Goal: Task Accomplishment & Management: Manage account settings

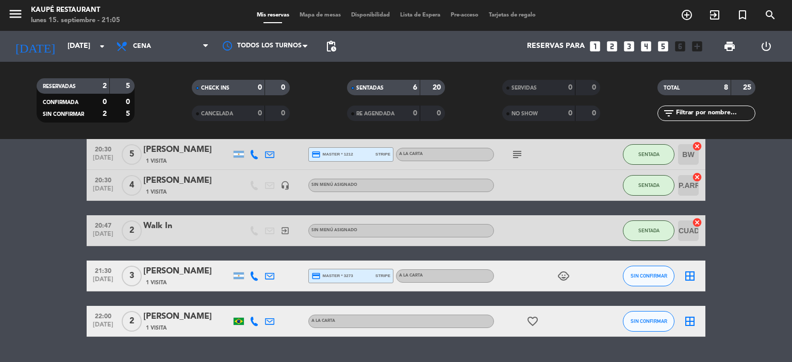
scroll to position [180, 0]
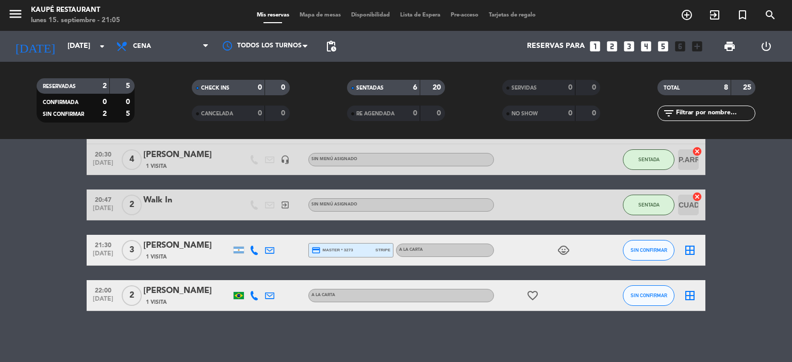
click at [691, 248] on icon "border_all" at bounding box center [690, 250] width 12 height 12
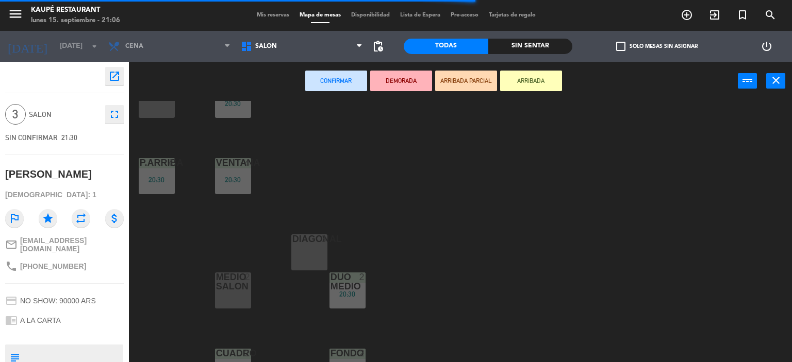
scroll to position [212, 0]
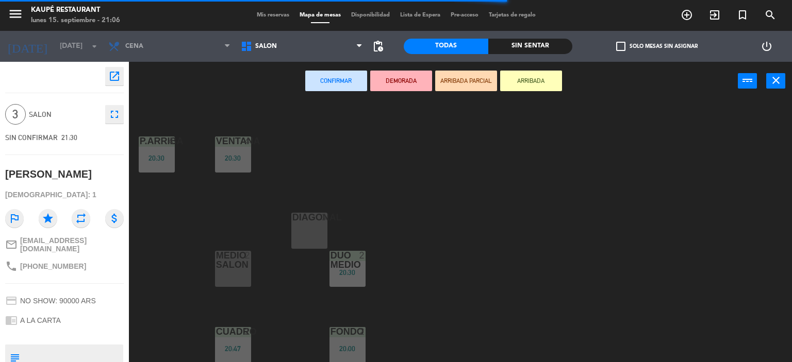
click at [316, 224] on div "DIAGONAl 3" at bounding box center [309, 231] width 36 height 36
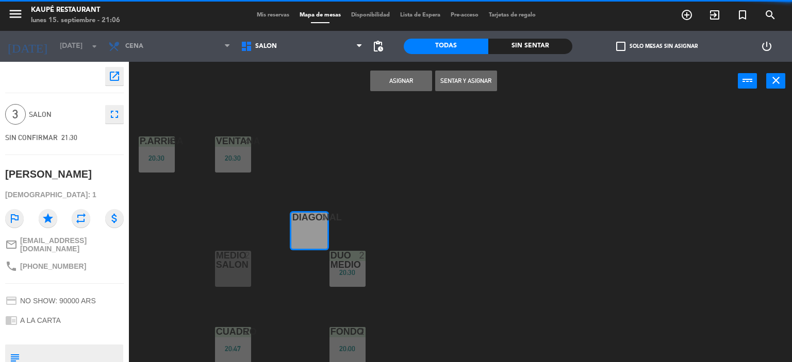
click at [411, 84] on button "Asignar" at bounding box center [401, 81] width 62 height 21
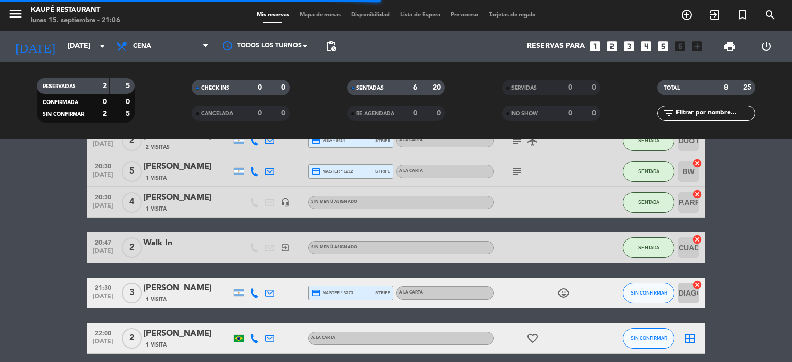
scroll to position [155, 0]
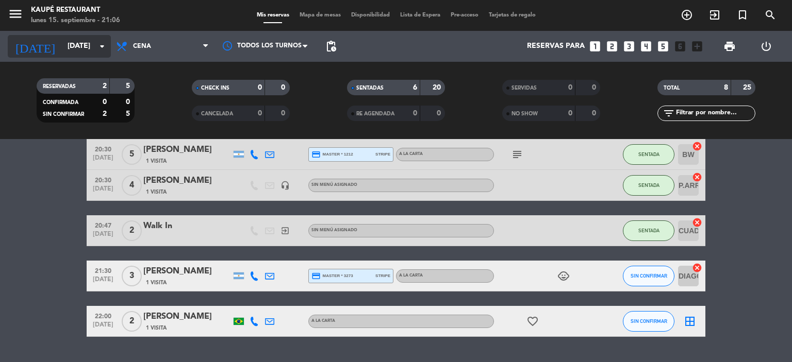
click at [70, 53] on input "[DATE]" at bounding box center [111, 46] width 98 height 19
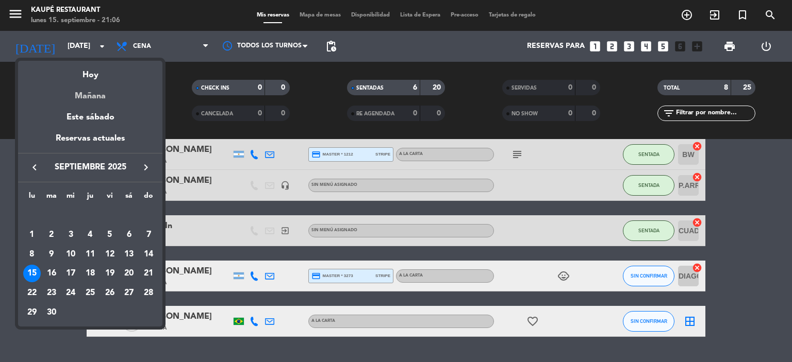
click at [98, 94] on div "Mañana" at bounding box center [90, 92] width 144 height 21
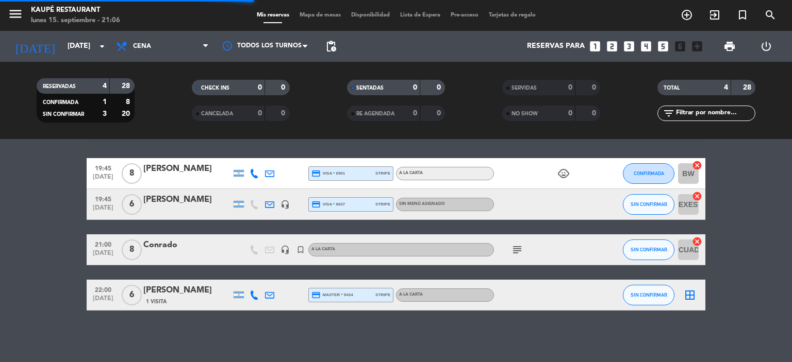
scroll to position [28, 0]
click at [564, 175] on icon "child_care" at bounding box center [563, 174] width 12 height 12
click at [34, 215] on bookings-row "19:45 [DATE] 8 Diego di maggio credit_card visa * 6501 stripe A LA CARTA child_…" at bounding box center [396, 235] width 792 height 153
click at [254, 296] on icon at bounding box center [254, 295] width 9 height 9
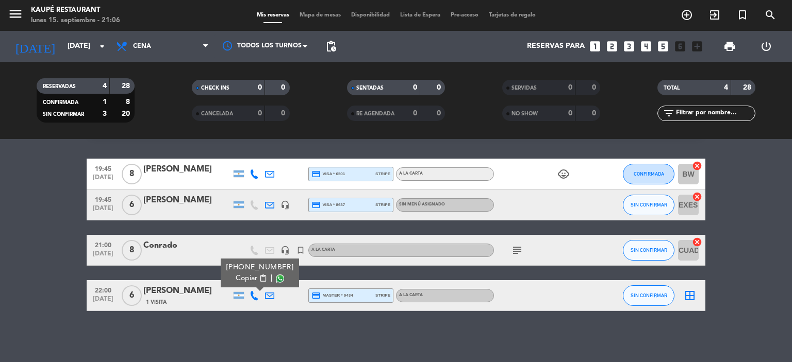
click at [274, 296] on div at bounding box center [269, 295] width 15 height 30
click at [268, 297] on icon at bounding box center [269, 295] width 9 height 9
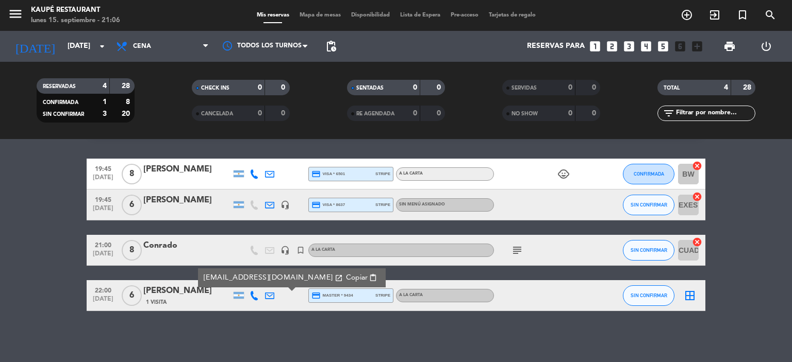
click at [226, 330] on div "No hay notas para este servicio. Haz clic para agregar una 19:45 [DATE] 8 Diego…" at bounding box center [396, 250] width 792 height 223
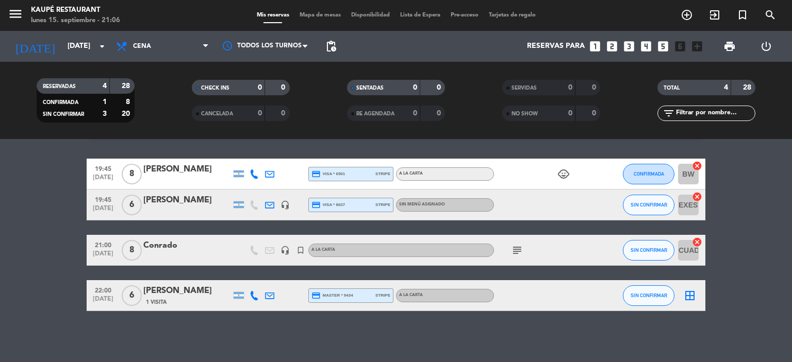
click at [59, 256] on bookings-row "19:45 [DATE] 8 Diego di maggio credit_card visa * 6501 stripe A LA CARTA child_…" at bounding box center [396, 235] width 792 height 153
click at [268, 297] on icon at bounding box center [269, 295] width 9 height 9
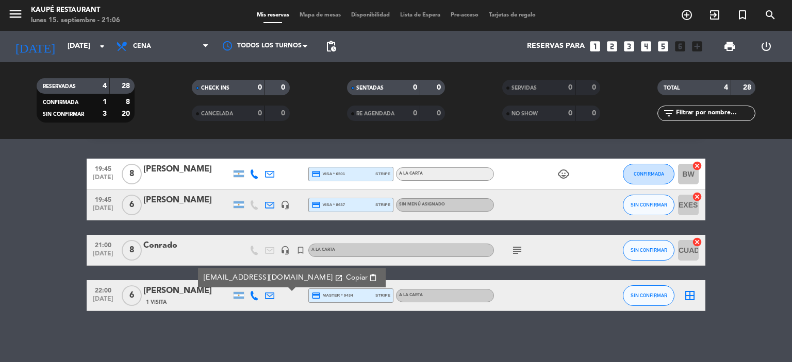
click at [254, 297] on icon at bounding box center [254, 295] width 9 height 9
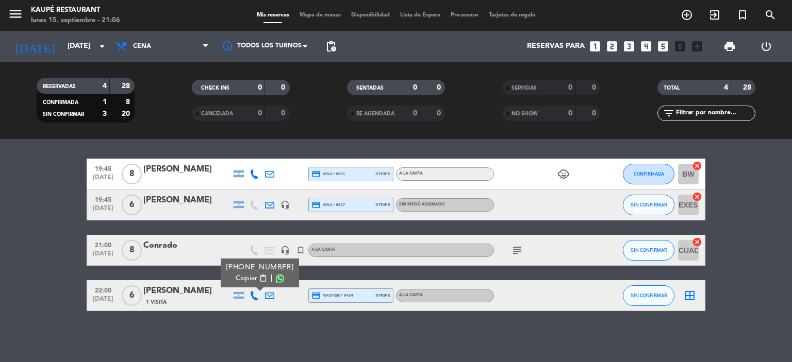
click at [227, 339] on div "No hay notas para este servicio. Haz clic para agregar una 19:45 [DATE] 8 Diego…" at bounding box center [396, 250] width 792 height 223
click at [85, 28] on div "menu Kaupé Restaurant lunes 15. septiembre - 21:06 Mis reservas Mapa de mesas D…" at bounding box center [396, 15] width 792 height 31
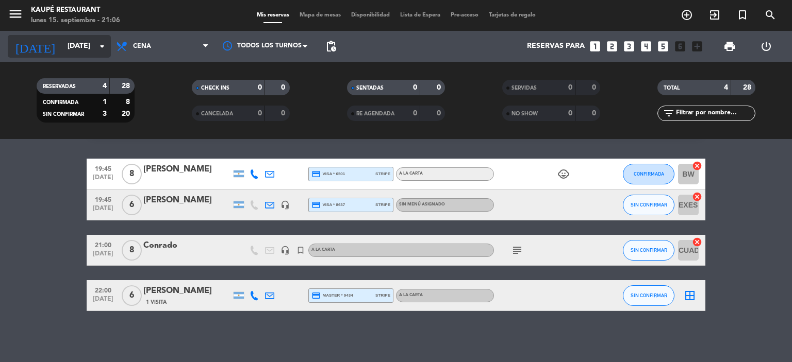
click at [85, 41] on input "[DATE]" at bounding box center [111, 46] width 98 height 19
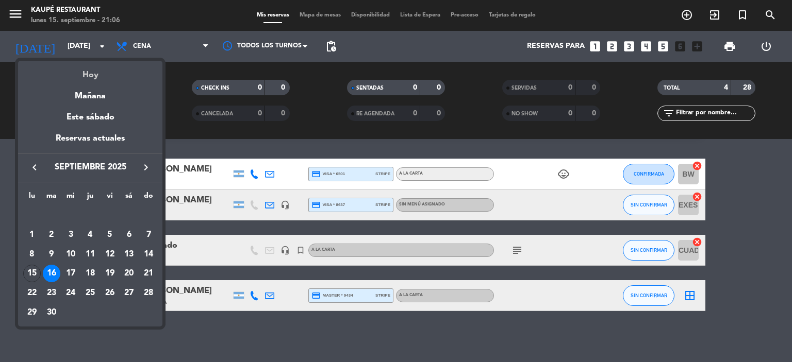
click at [105, 72] on div "Hoy" at bounding box center [90, 71] width 144 height 21
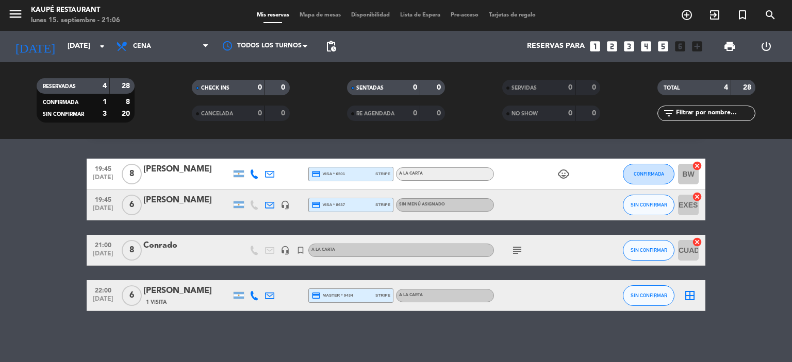
type input "[DATE]"
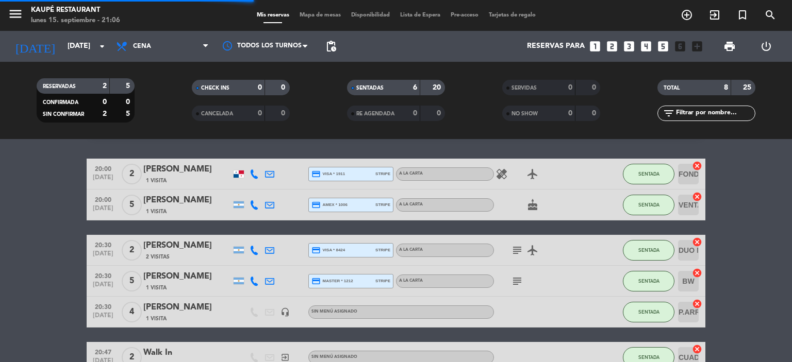
scroll to position [155, 0]
